Goal: Transaction & Acquisition: Purchase product/service

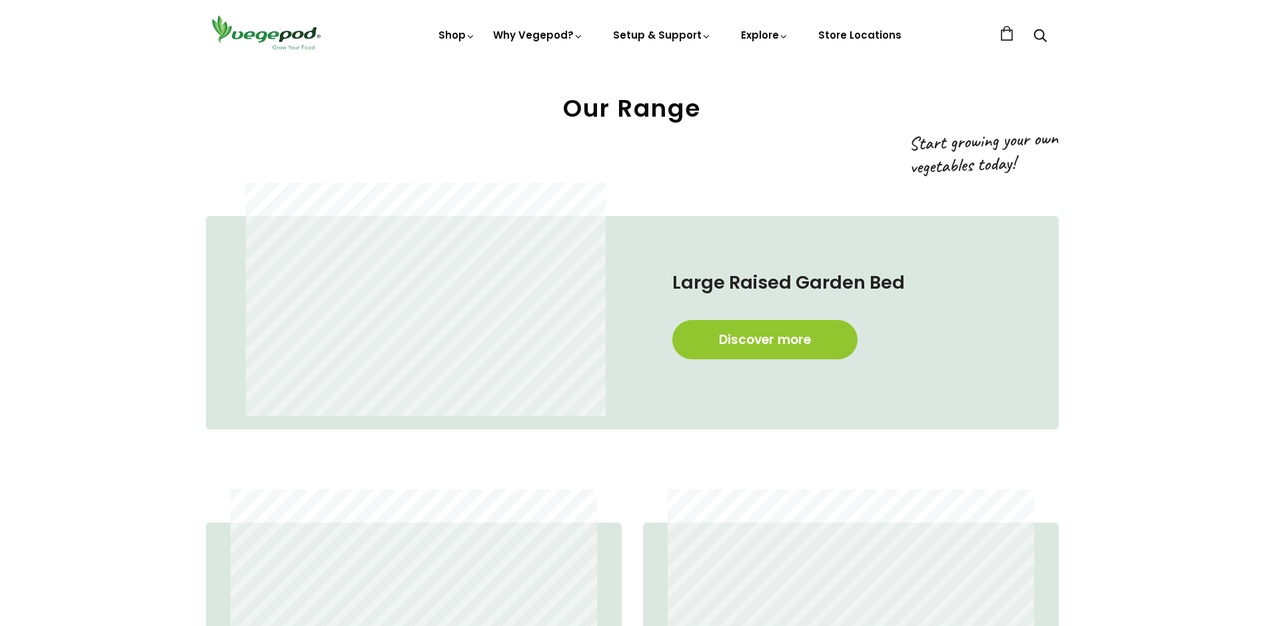
scroll to position [866, 0]
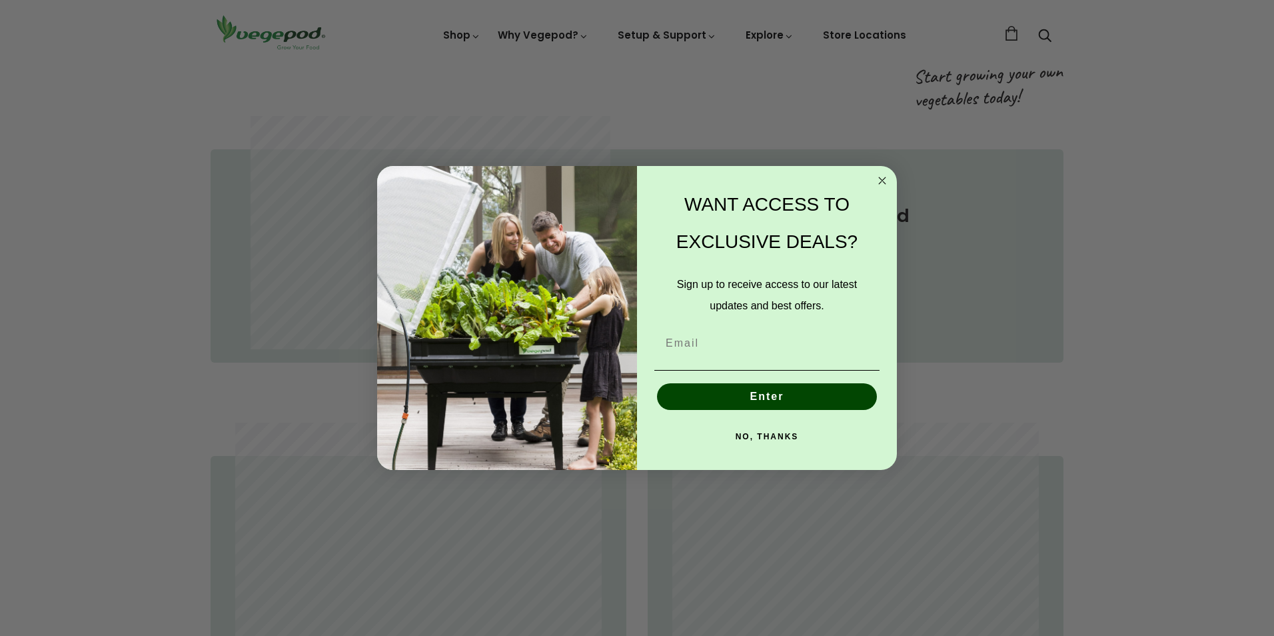
click at [880, 177] on circle "Close dialog" at bounding box center [882, 180] width 15 height 15
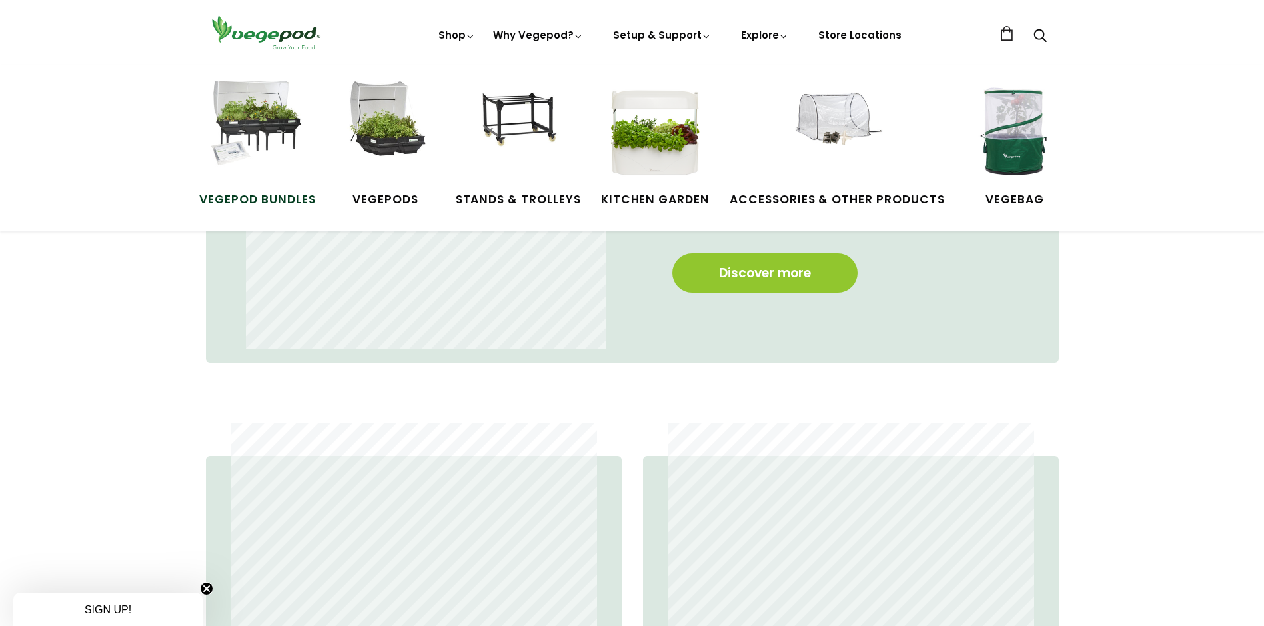
click at [268, 166] on img at bounding box center [257, 131] width 100 height 100
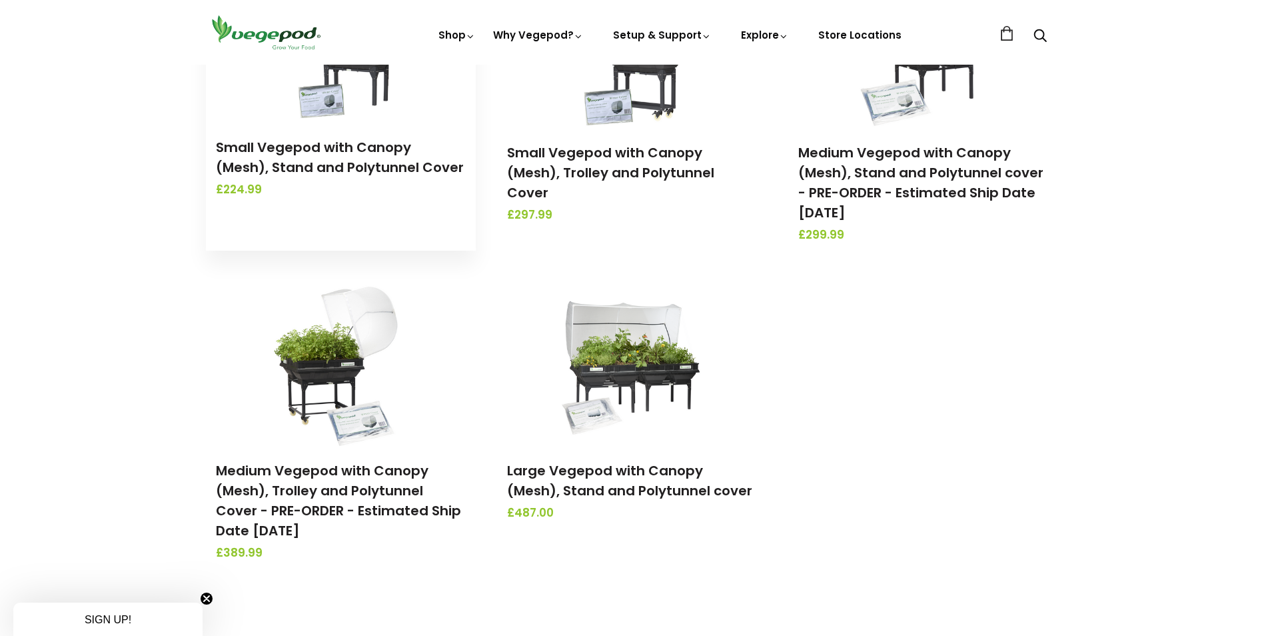
scroll to position [333, 0]
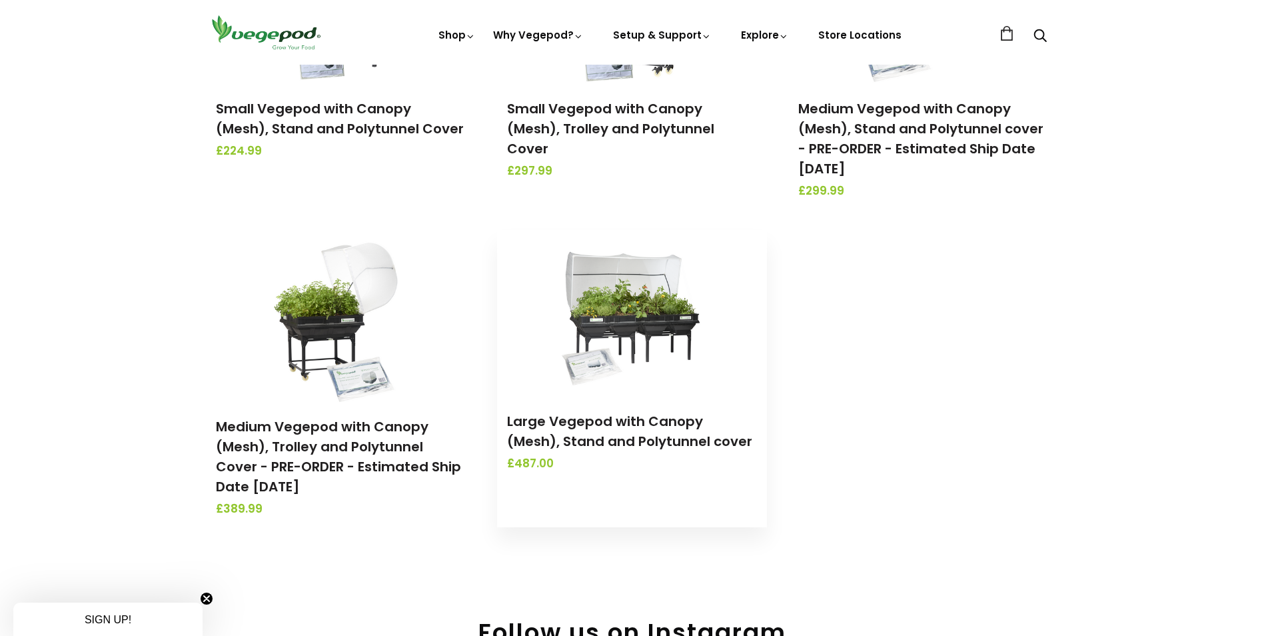
click at [644, 311] on img at bounding box center [632, 313] width 140 height 167
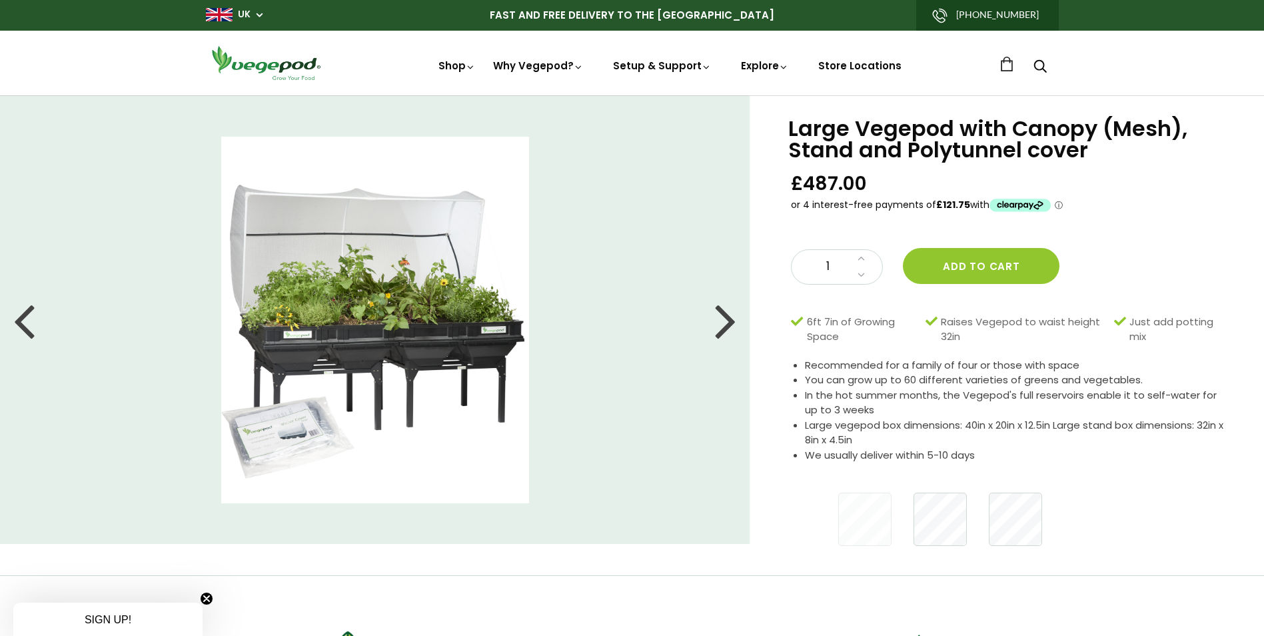
click at [731, 322] on div at bounding box center [725, 320] width 21 height 60
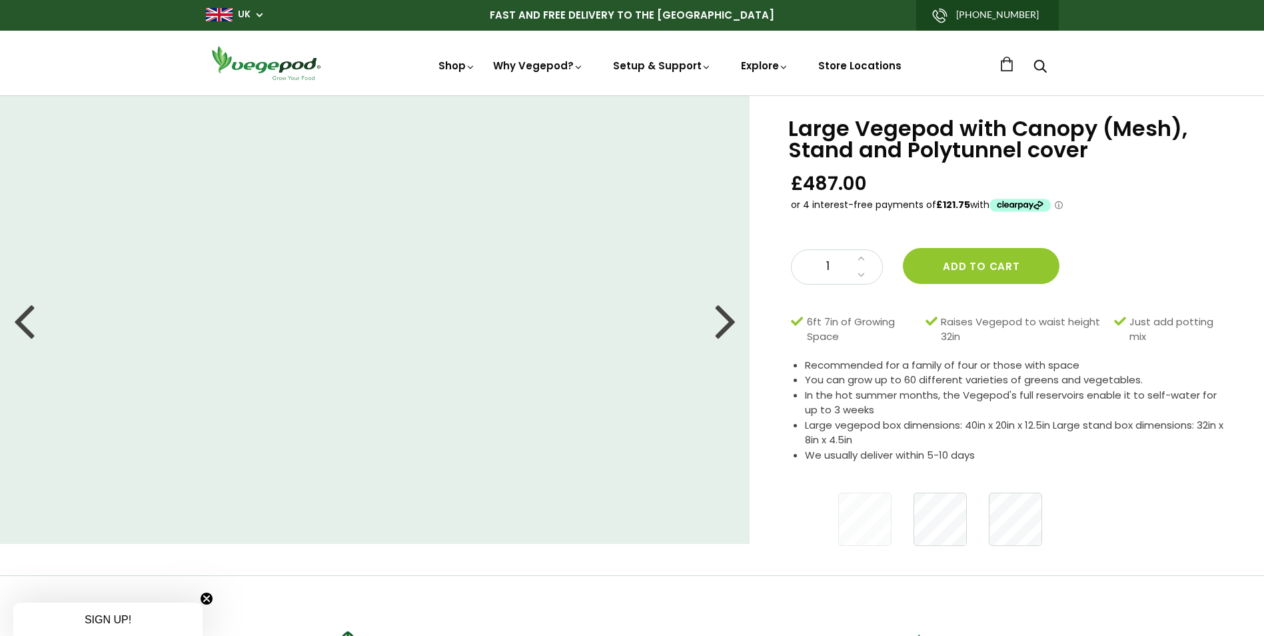
click at [731, 322] on div at bounding box center [725, 320] width 21 height 60
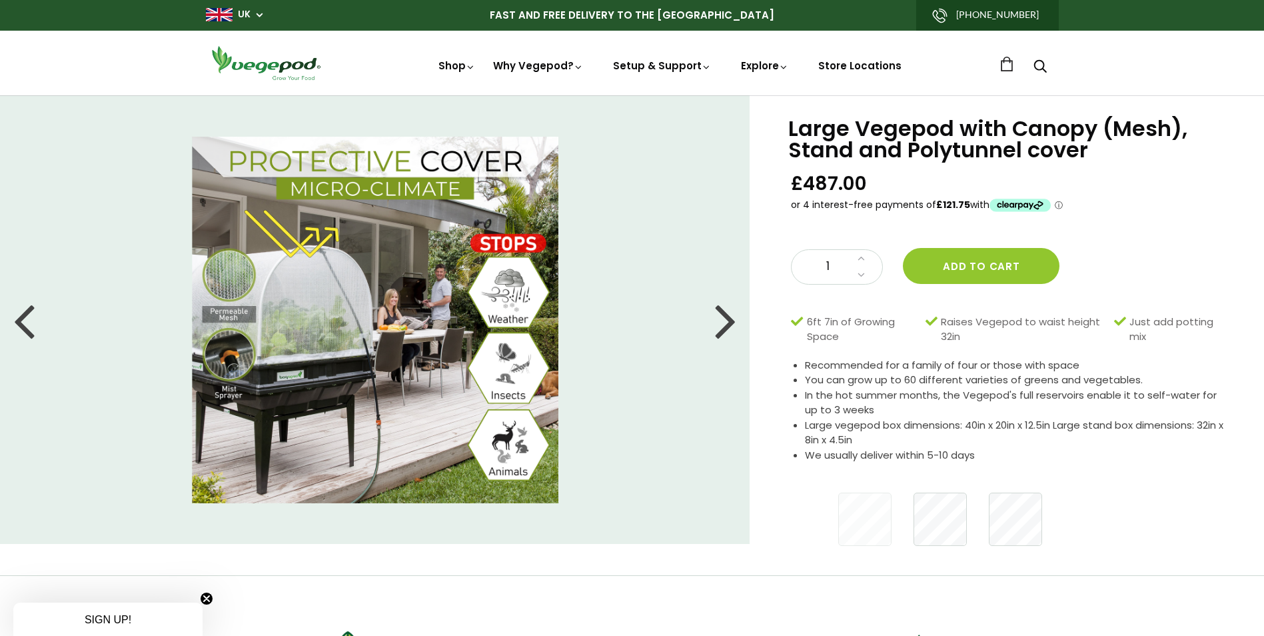
click at [731, 322] on div at bounding box center [725, 320] width 21 height 60
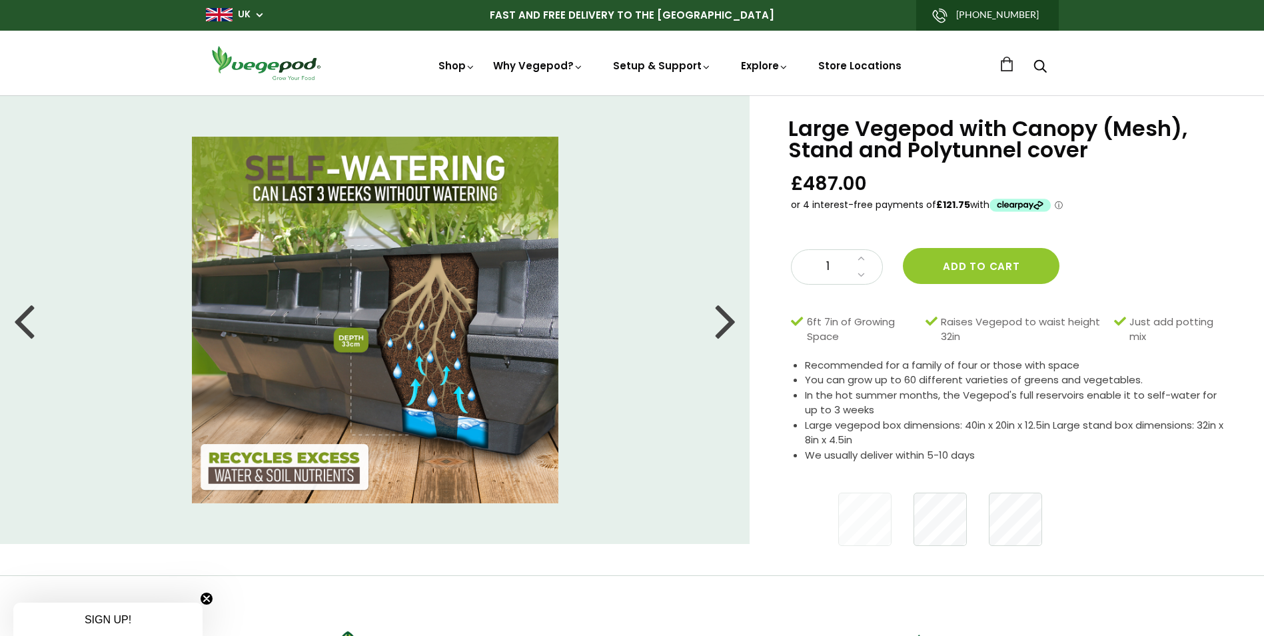
click at [731, 322] on div at bounding box center [725, 320] width 21 height 60
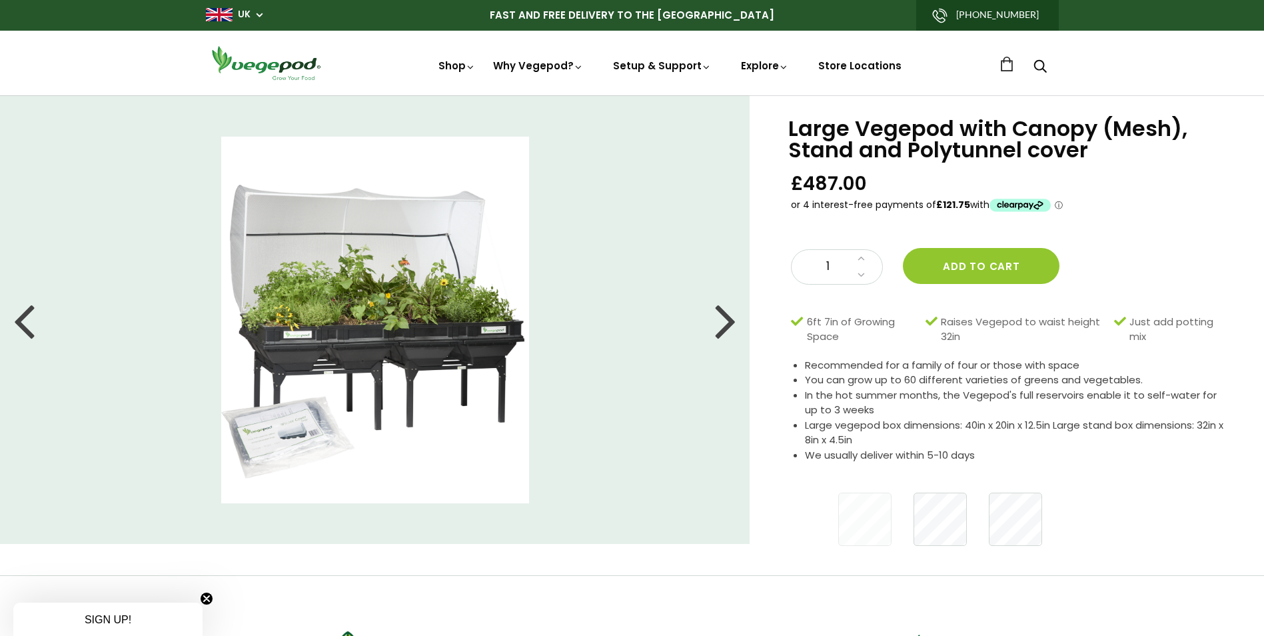
click at [731, 322] on div at bounding box center [725, 320] width 21 height 60
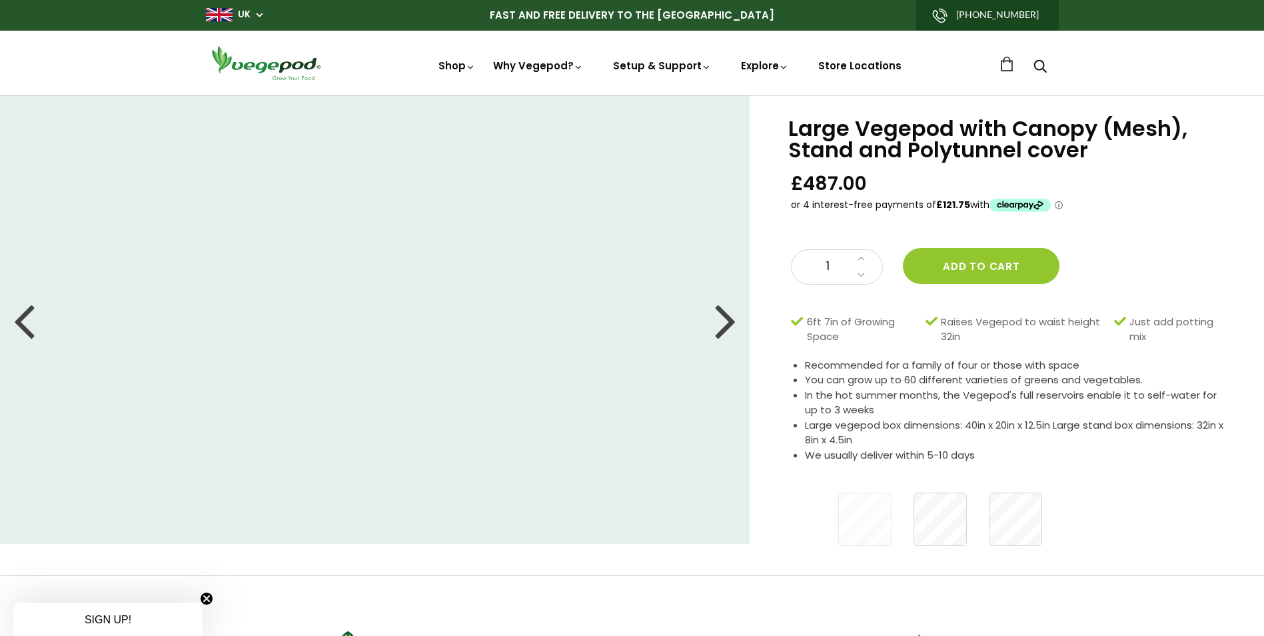
click at [731, 322] on div at bounding box center [725, 320] width 21 height 60
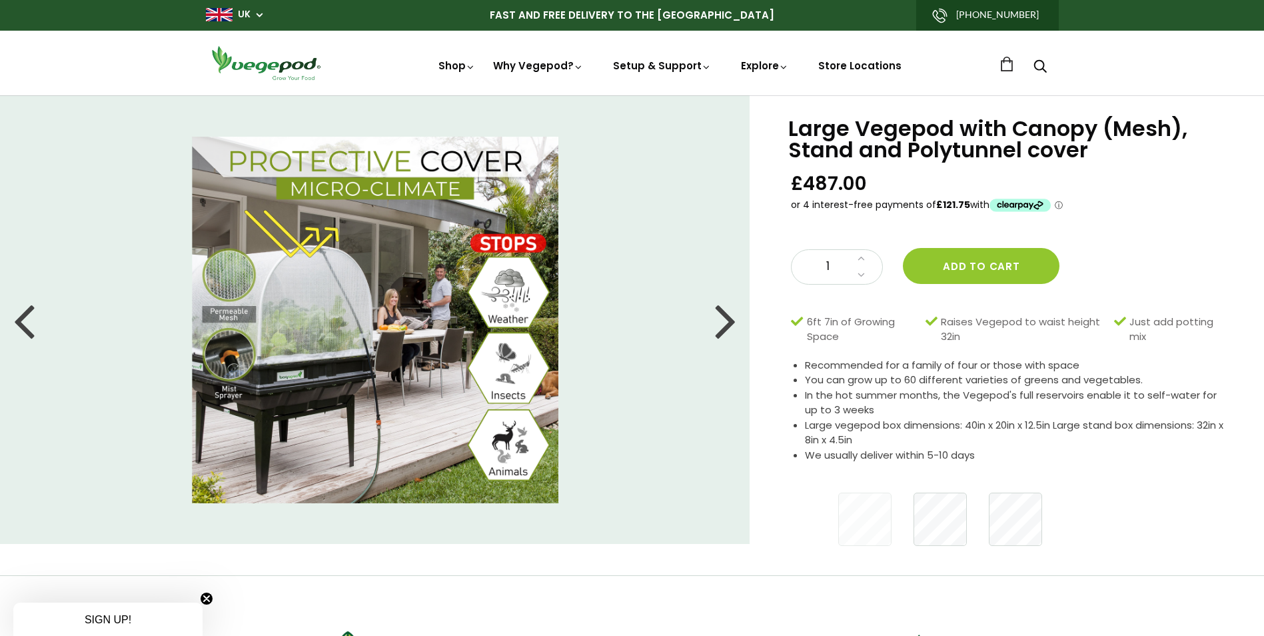
click at [723, 309] on div at bounding box center [725, 320] width 21 height 60
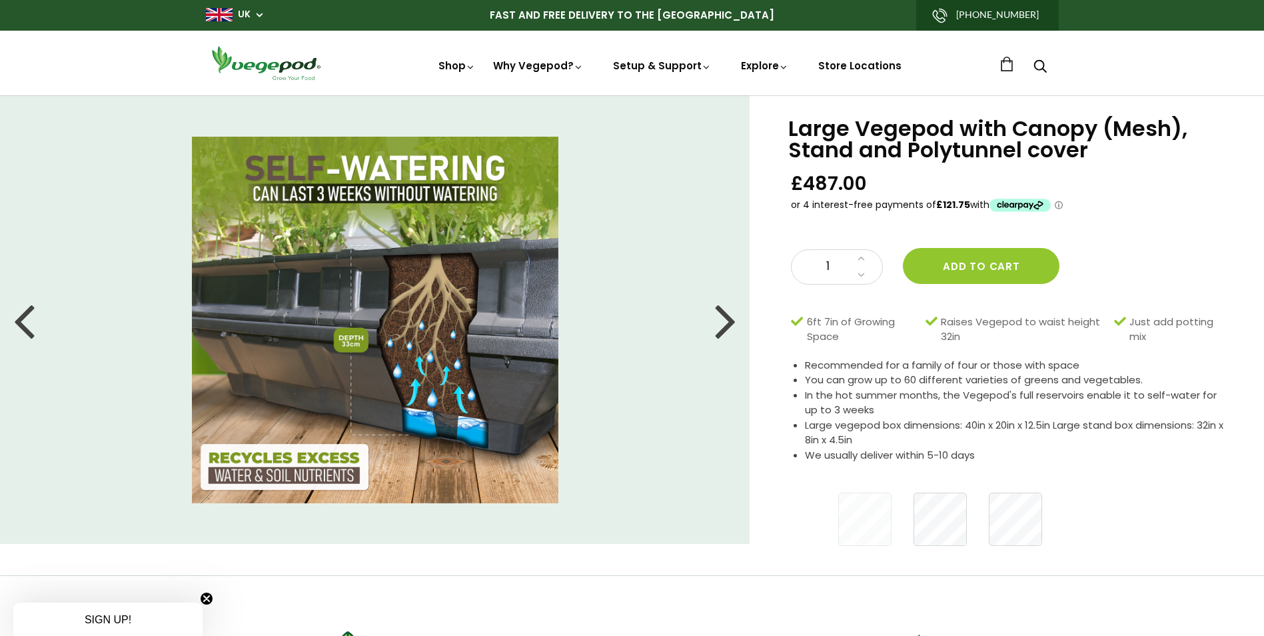
click at [728, 310] on div at bounding box center [725, 320] width 21 height 60
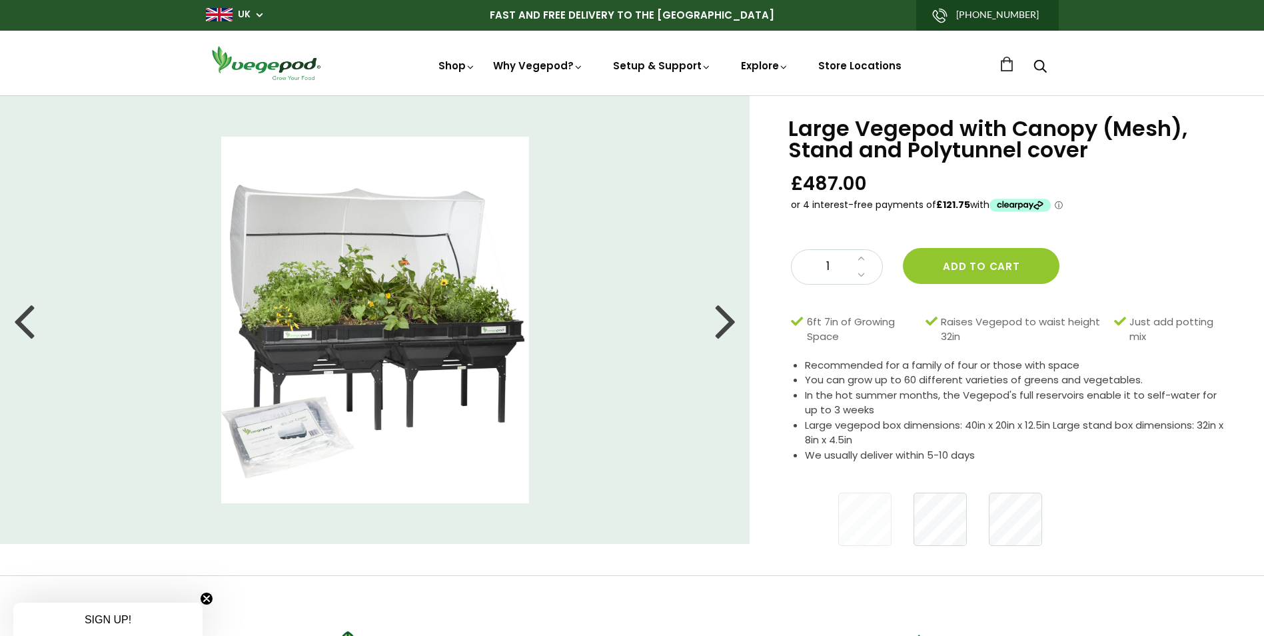
click at [728, 310] on div at bounding box center [725, 320] width 21 height 60
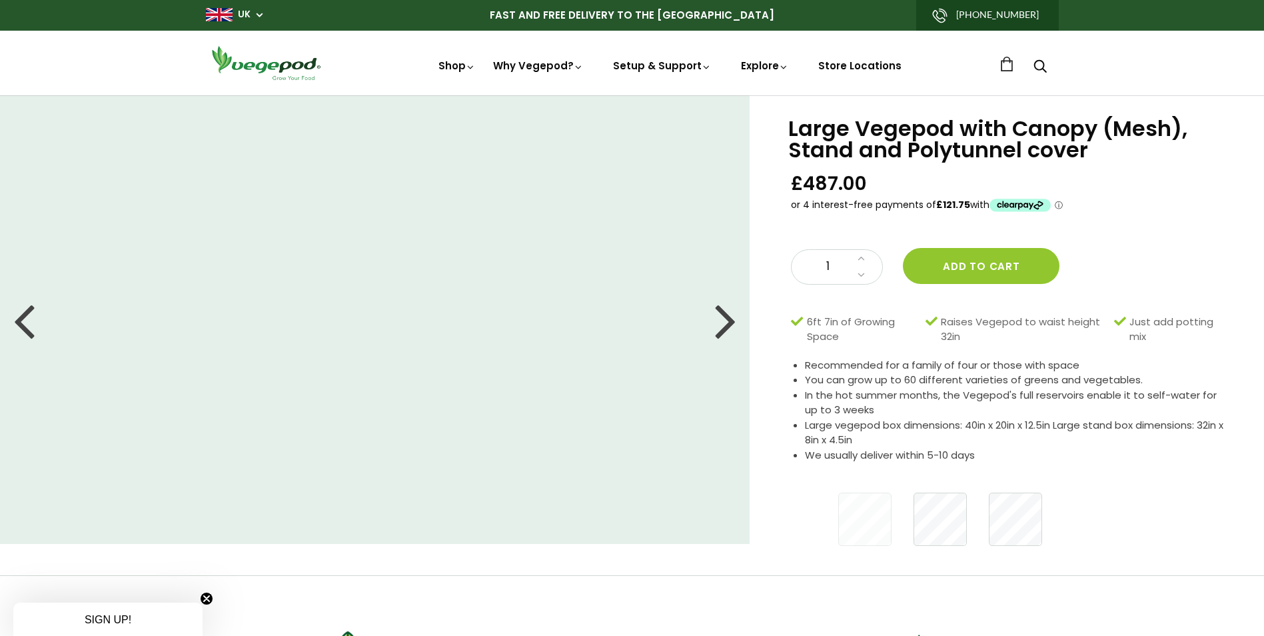
click at [727, 314] on div at bounding box center [725, 320] width 21 height 60
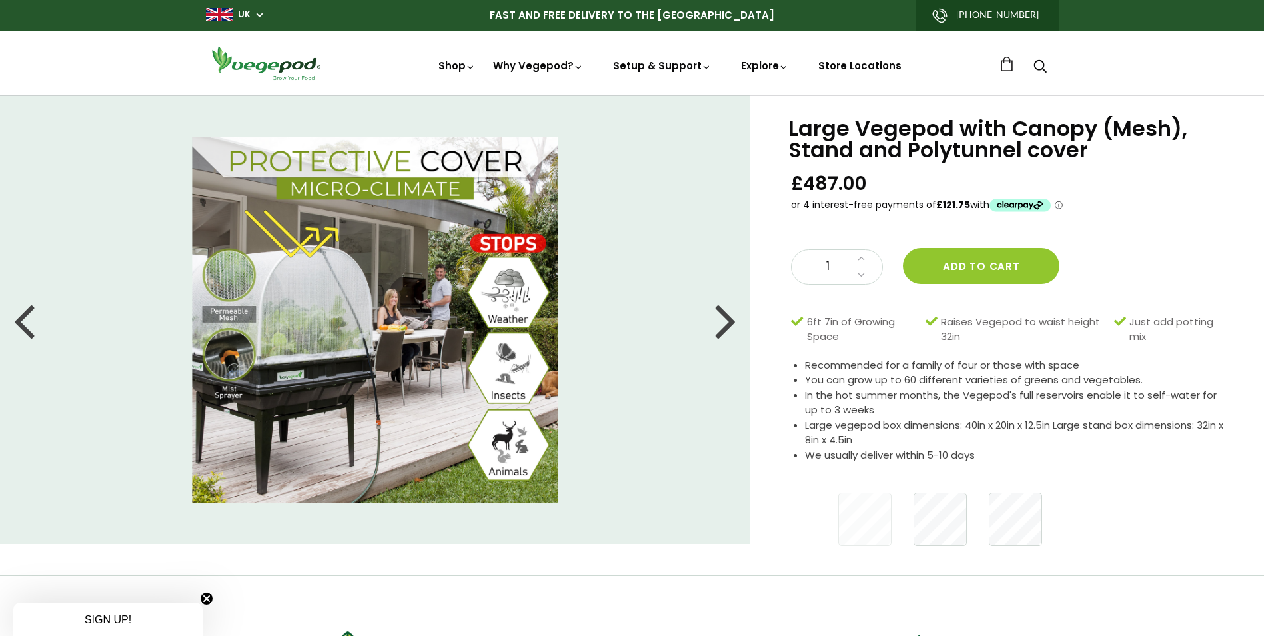
click at [734, 328] on div at bounding box center [725, 320] width 21 height 60
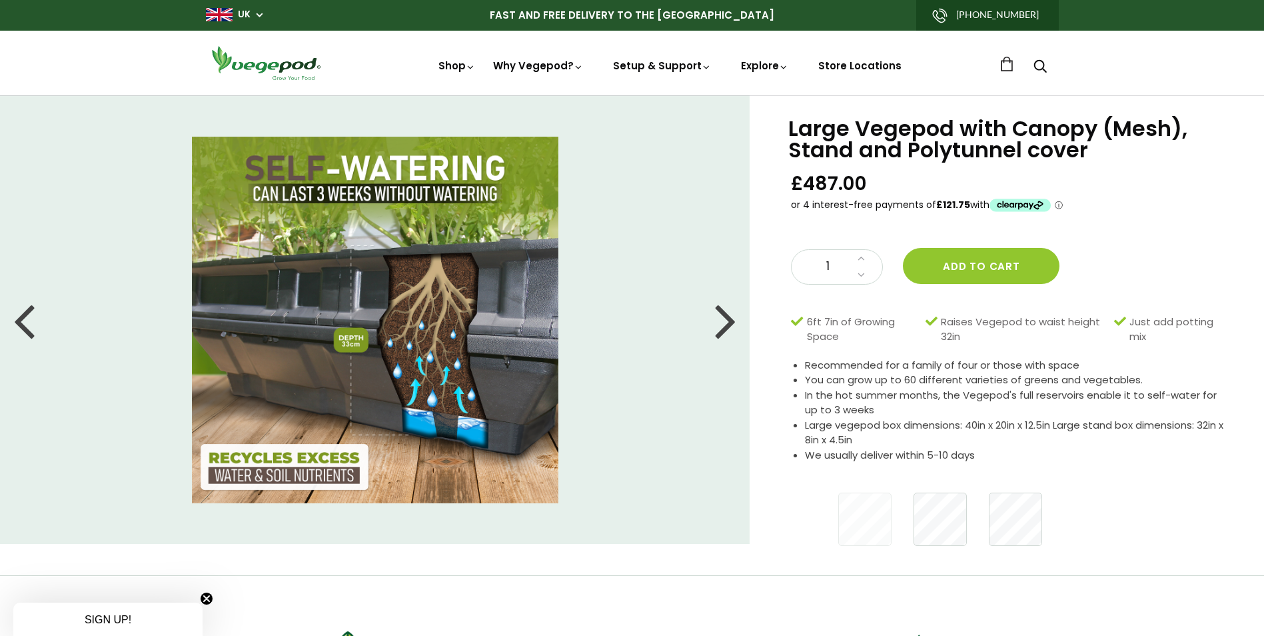
click at [734, 323] on div at bounding box center [725, 320] width 21 height 60
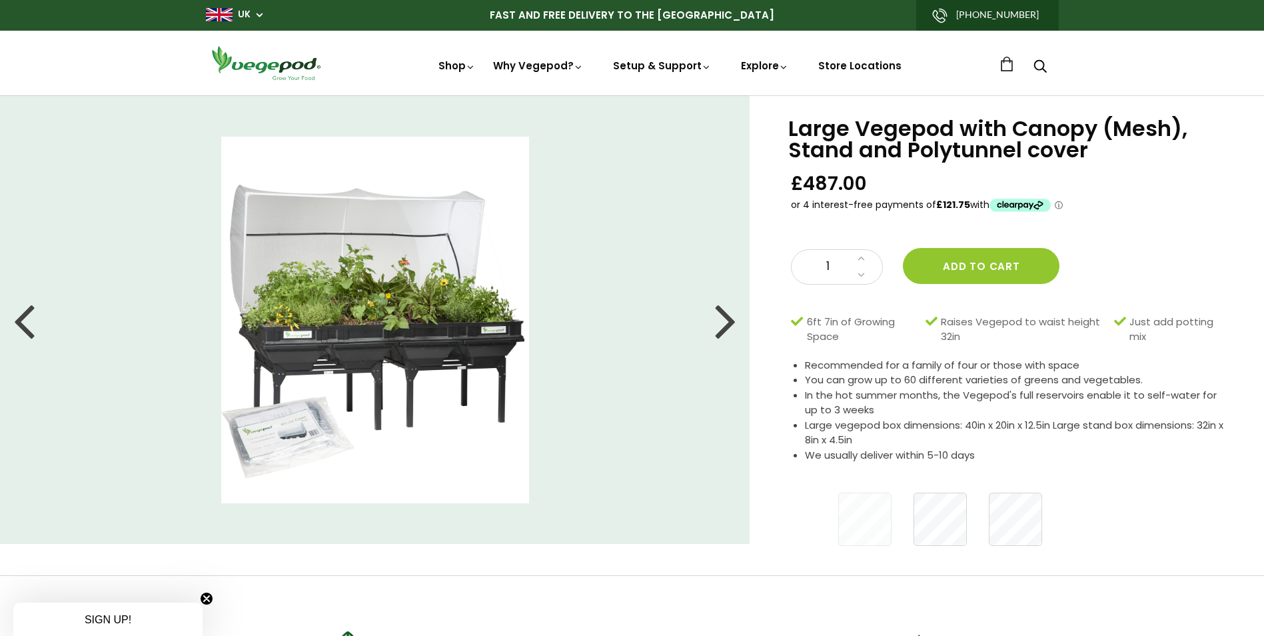
click at [734, 322] on div at bounding box center [725, 320] width 21 height 60
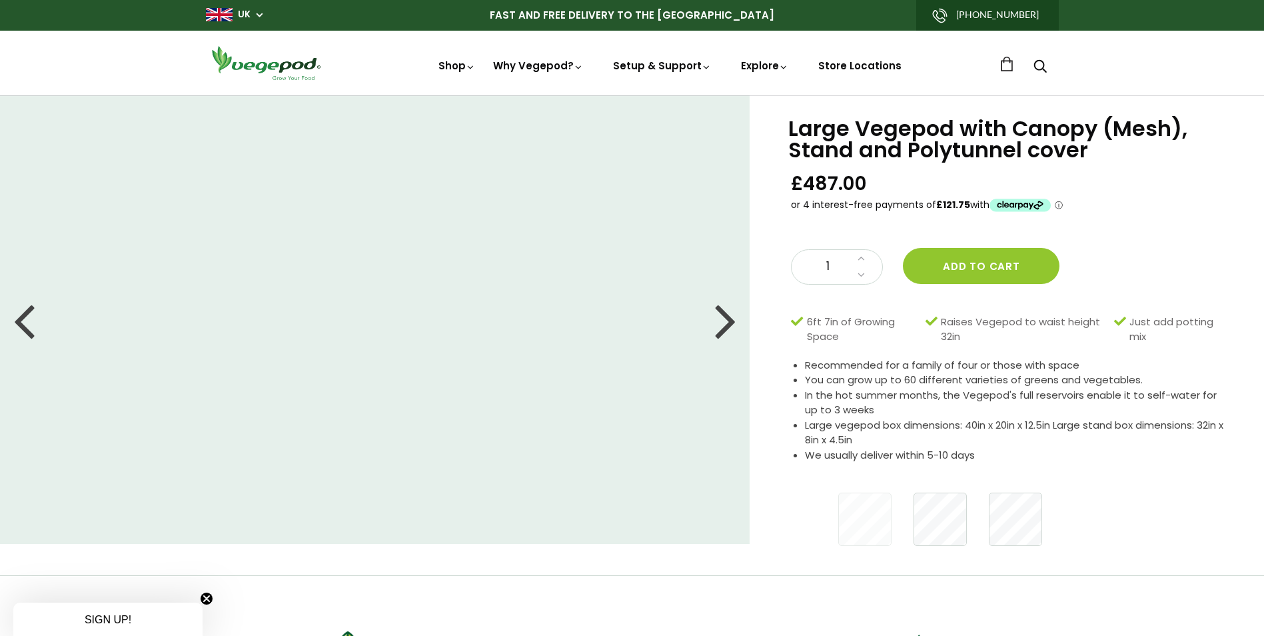
click at [734, 322] on div at bounding box center [725, 320] width 21 height 60
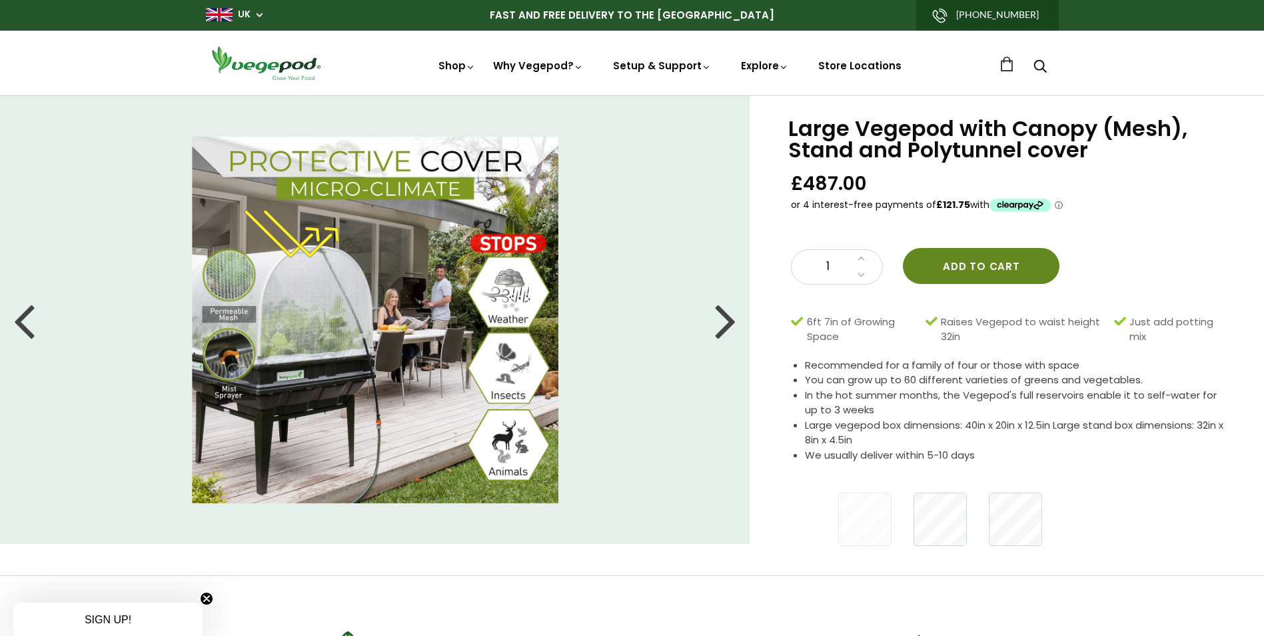
click at [993, 255] on button "Add to cart" at bounding box center [981, 266] width 157 height 36
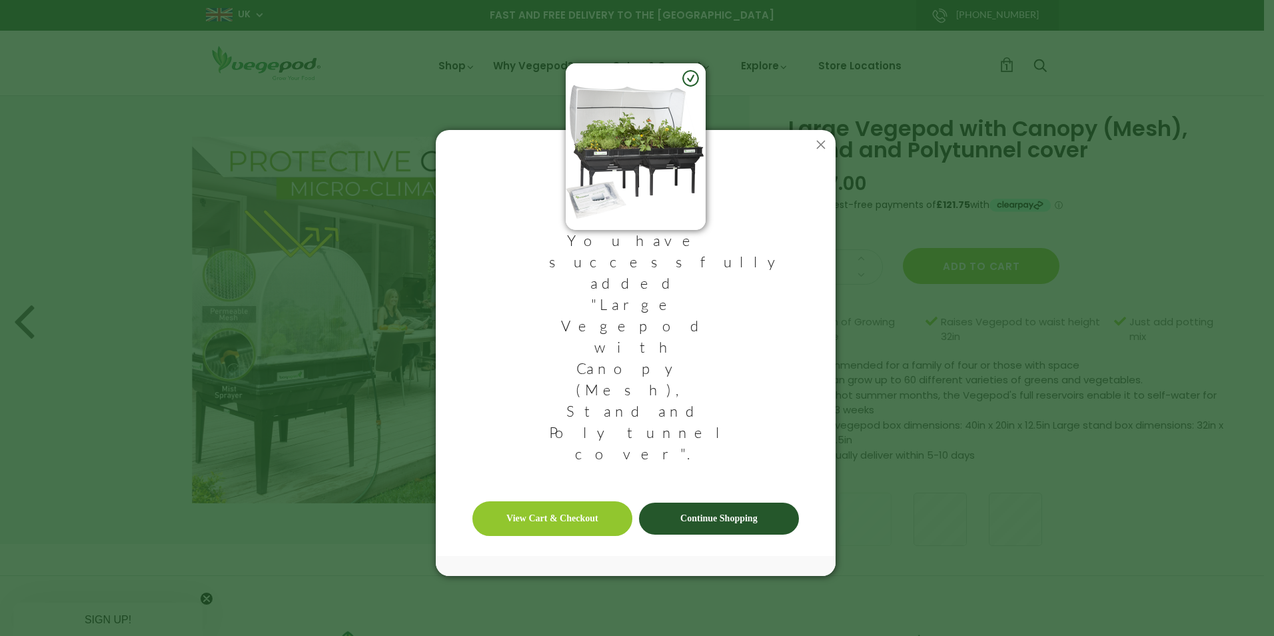
click at [562, 501] on link "View Cart & Checkout" at bounding box center [552, 518] width 160 height 35
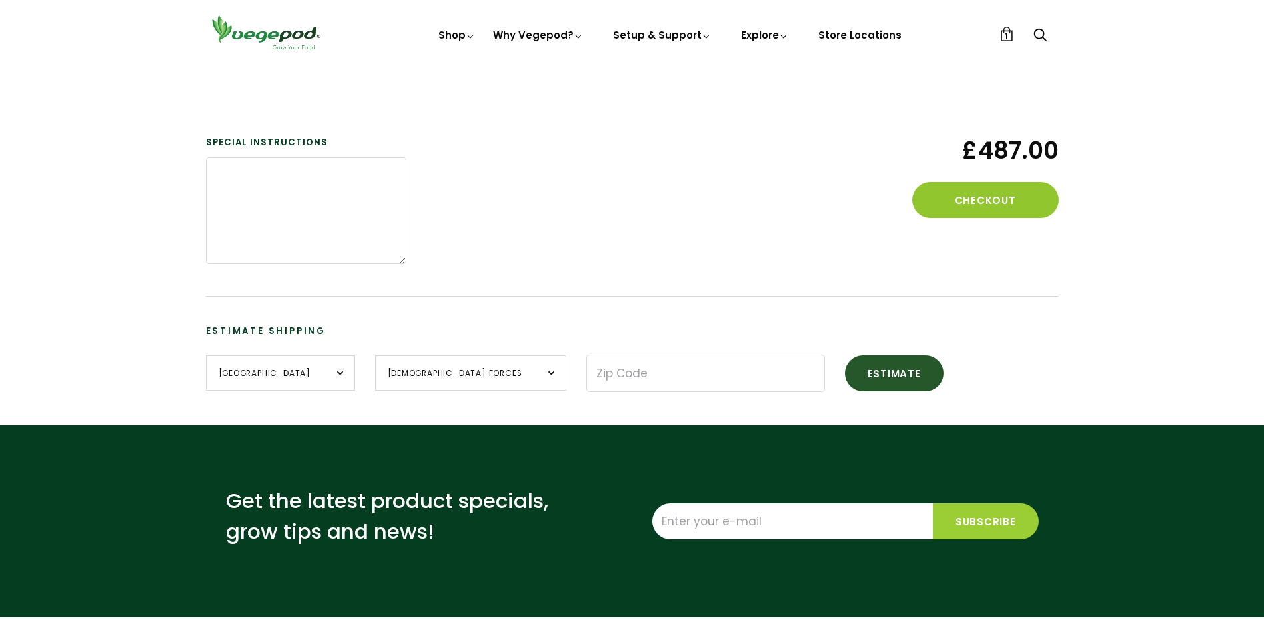
scroll to position [266, 0]
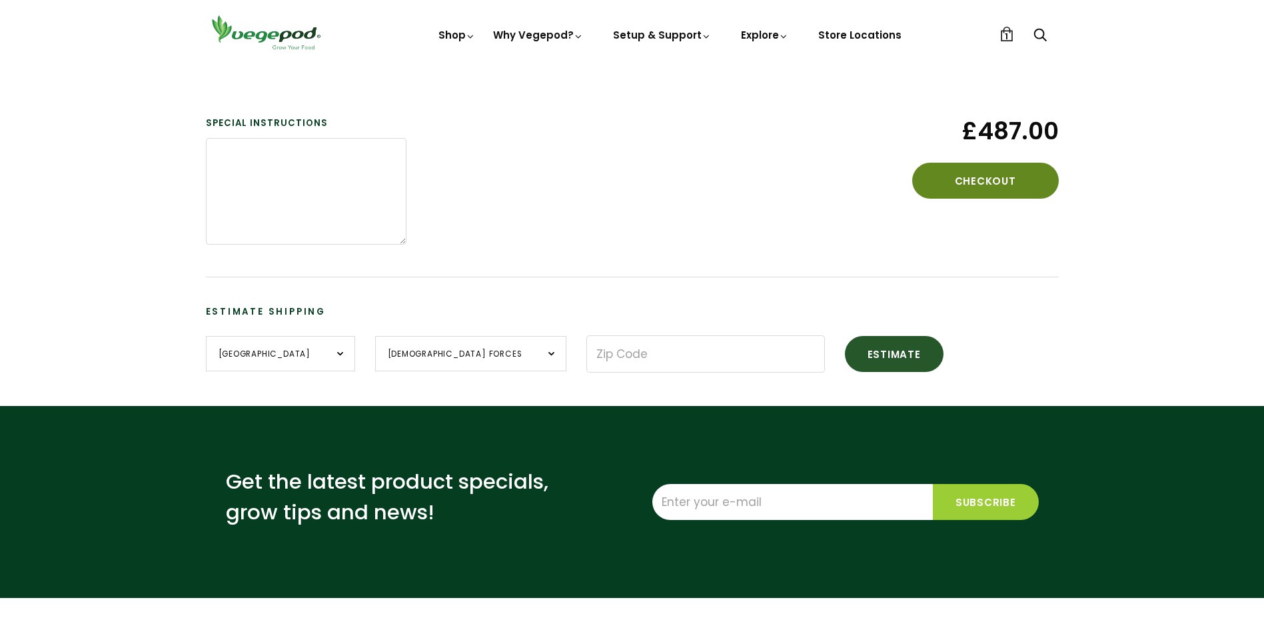
click at [1018, 173] on button "Checkout" at bounding box center [985, 181] width 147 height 36
